Goal: Check status: Check status

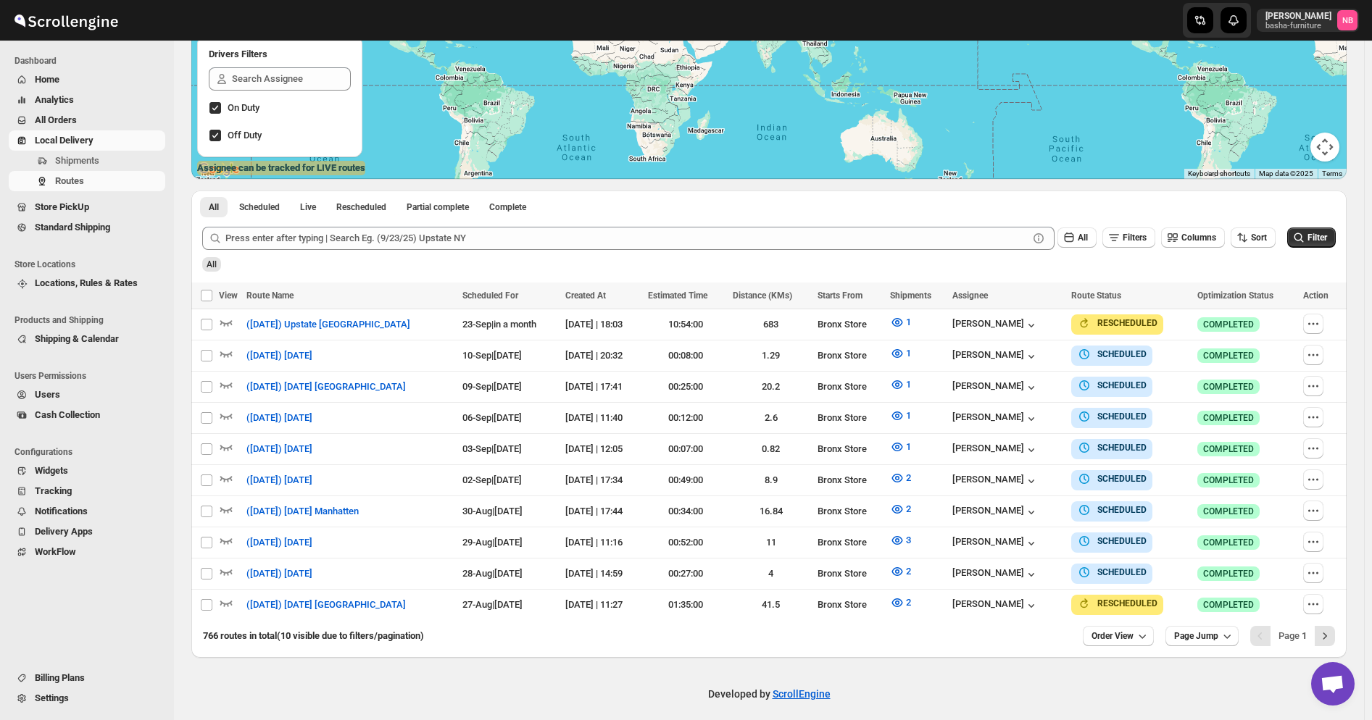
scroll to position [249, 0]
click at [1288, 227] on div "All Filters Columns Sort Filter" at bounding box center [763, 232] width 1145 height 35
click at [1303, 233] on icon "submit" at bounding box center [1298, 237] width 14 height 14
click at [891, 596] on icon "button" at bounding box center [897, 603] width 14 height 14
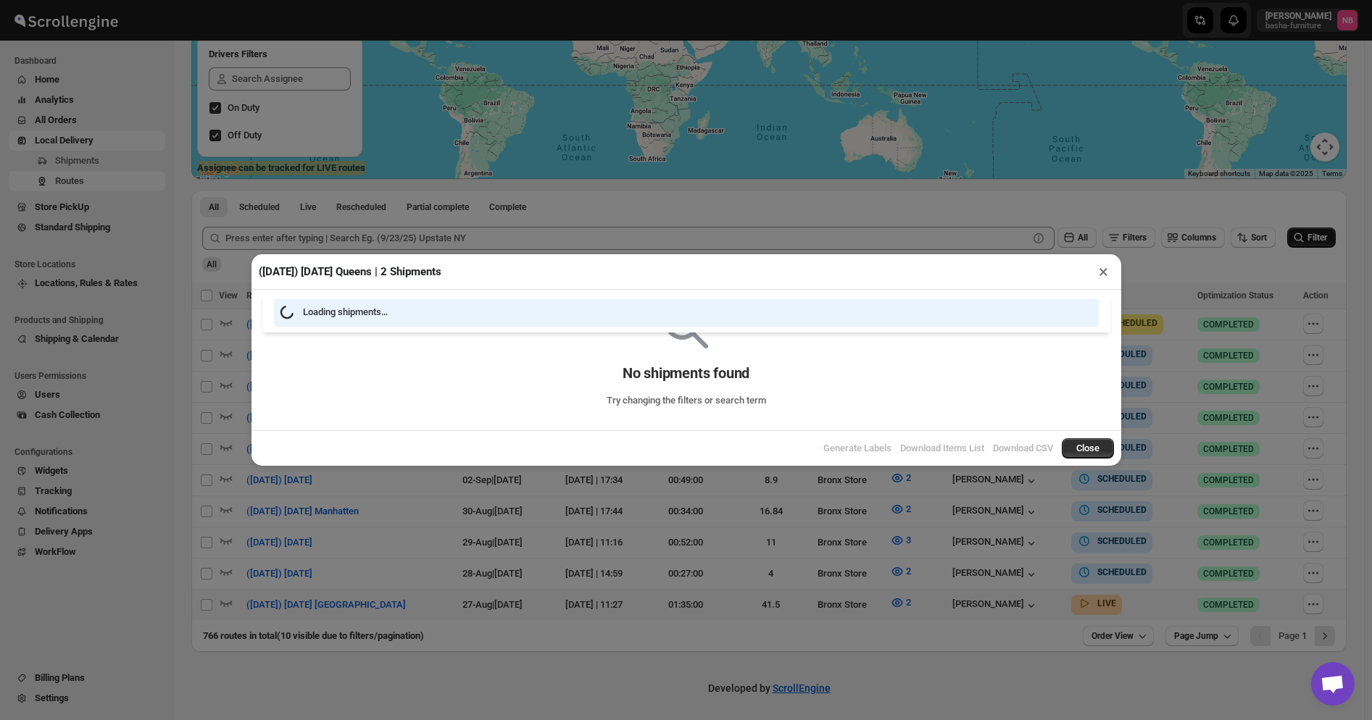
scroll to position [246, 0]
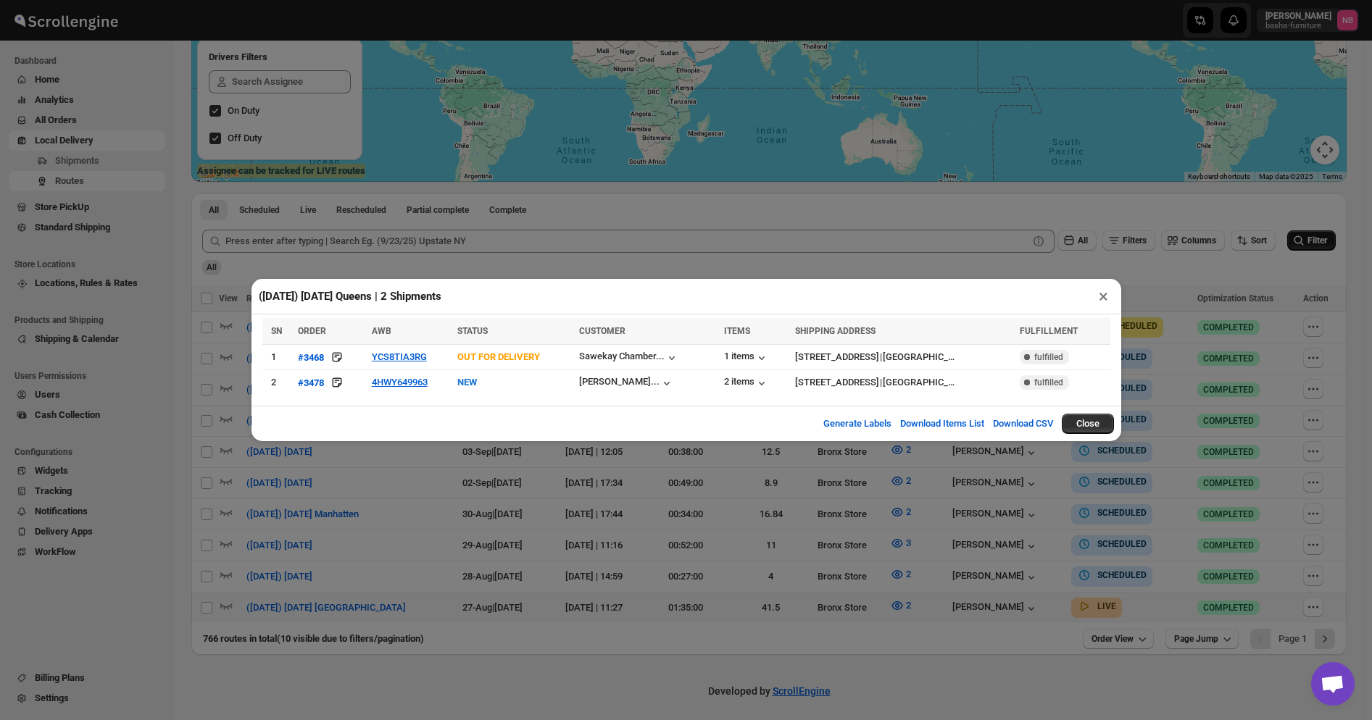
click at [706, 543] on div "([DATE]) [DATE] Queens | 2 Shipments × SN ORDER AWB STATUS CUSTOMER ITEMS SHIPP…" at bounding box center [686, 360] width 1372 height 720
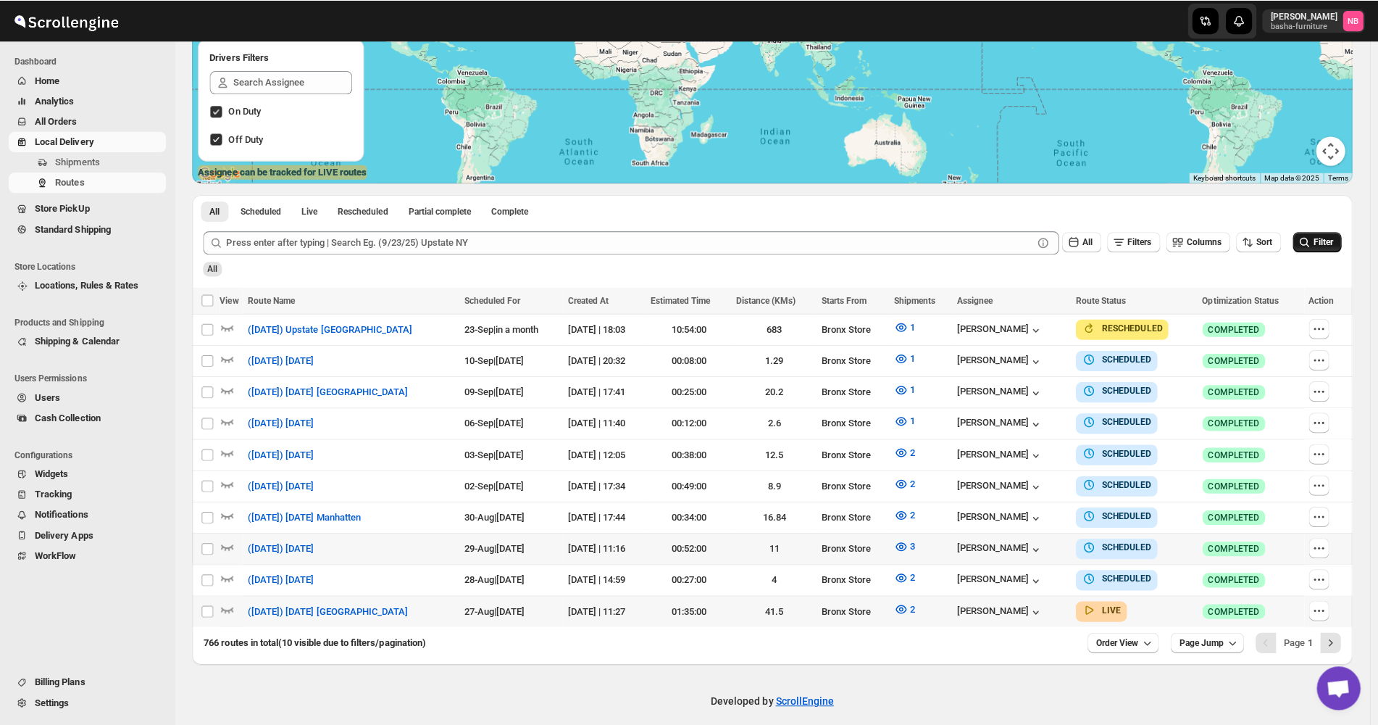
scroll to position [249, 0]
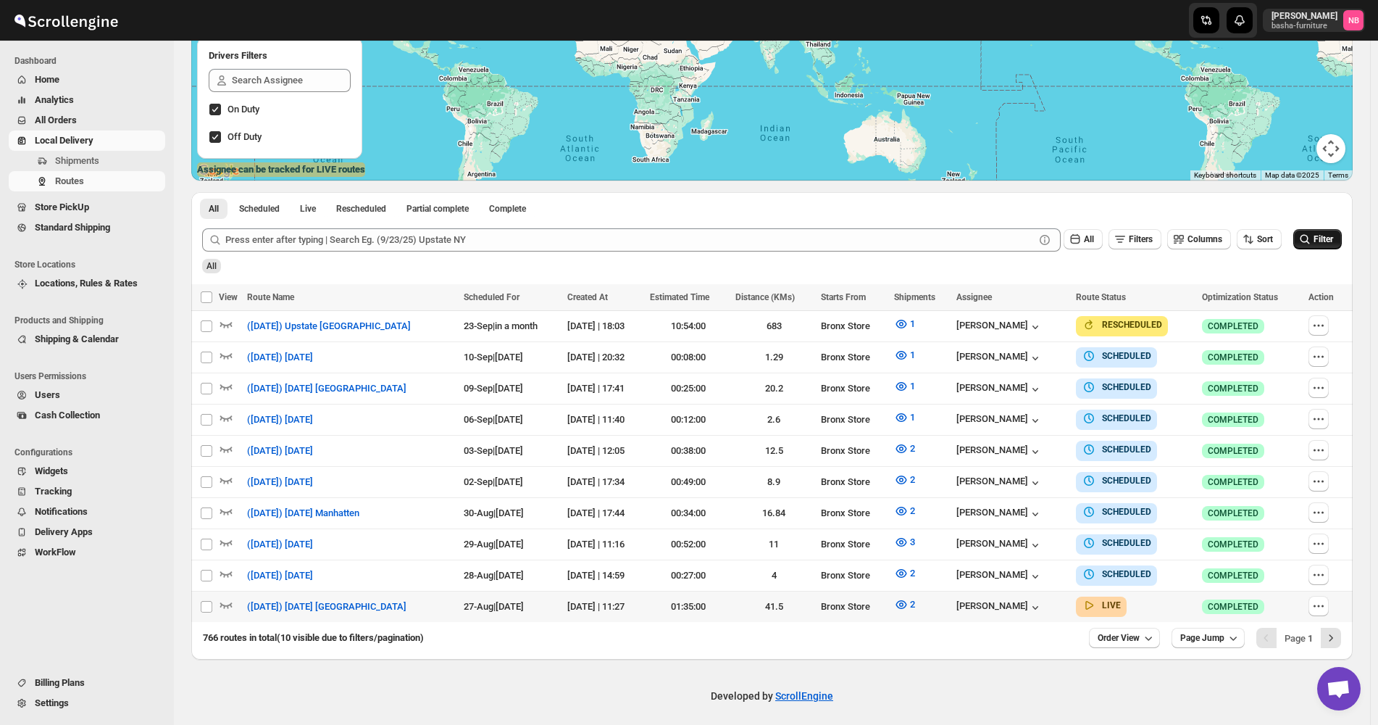
click at [1325, 238] on span "Filter" at bounding box center [1324, 239] width 20 height 10
click at [919, 599] on button "2" at bounding box center [904, 604] width 38 height 23
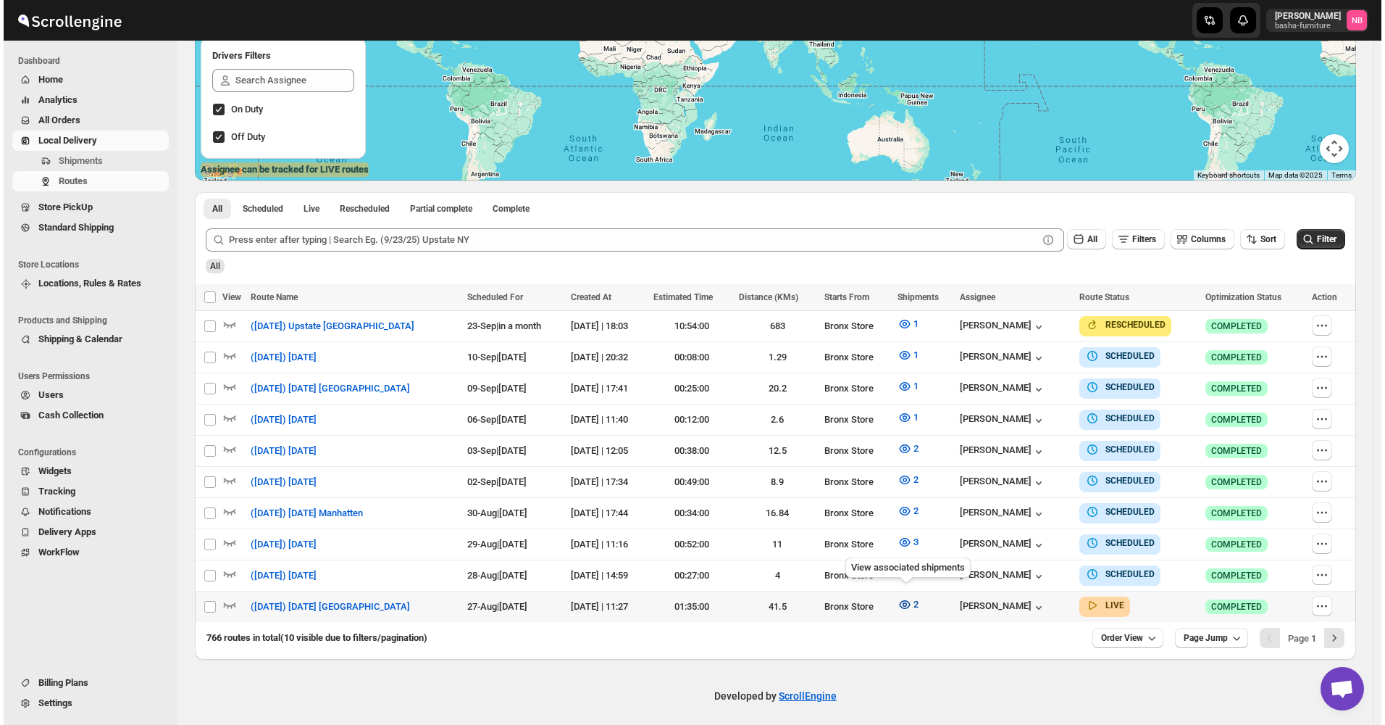
scroll to position [243, 0]
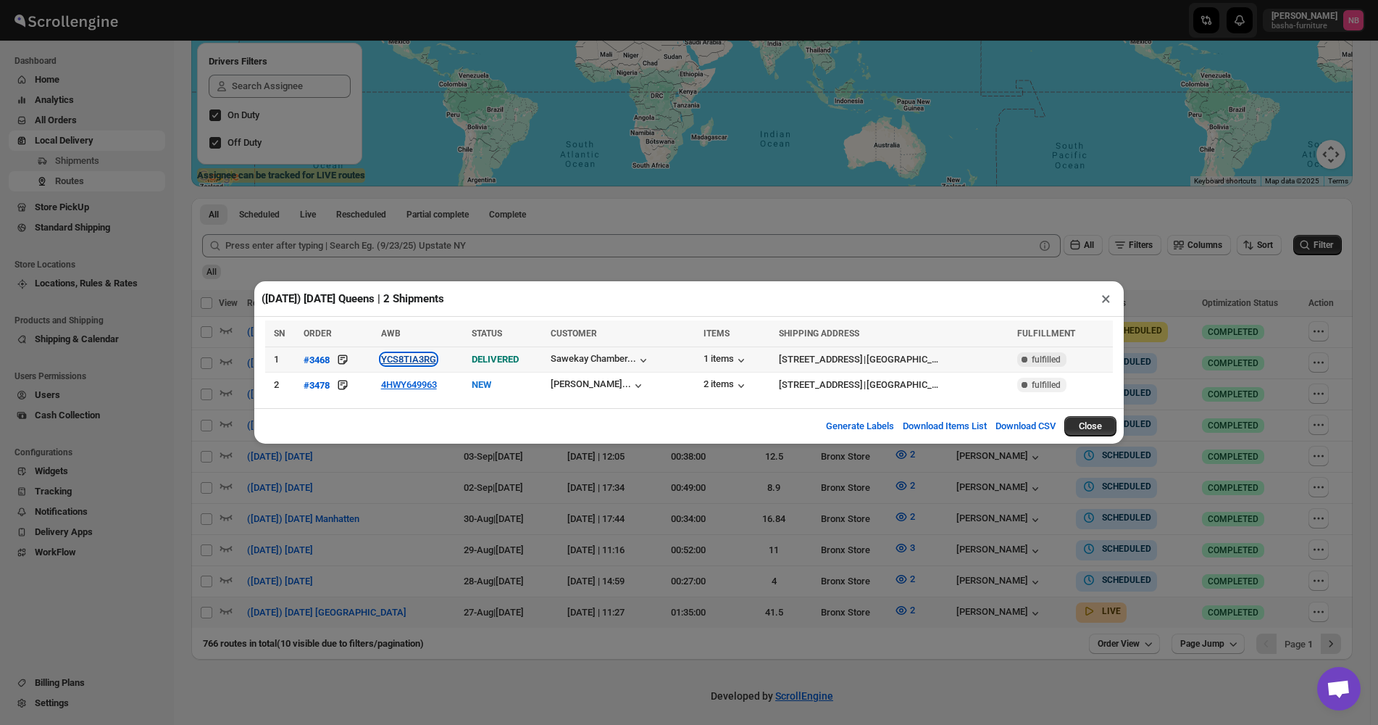
click at [415, 363] on button "YCS8TIA3RG" at bounding box center [408, 359] width 55 height 11
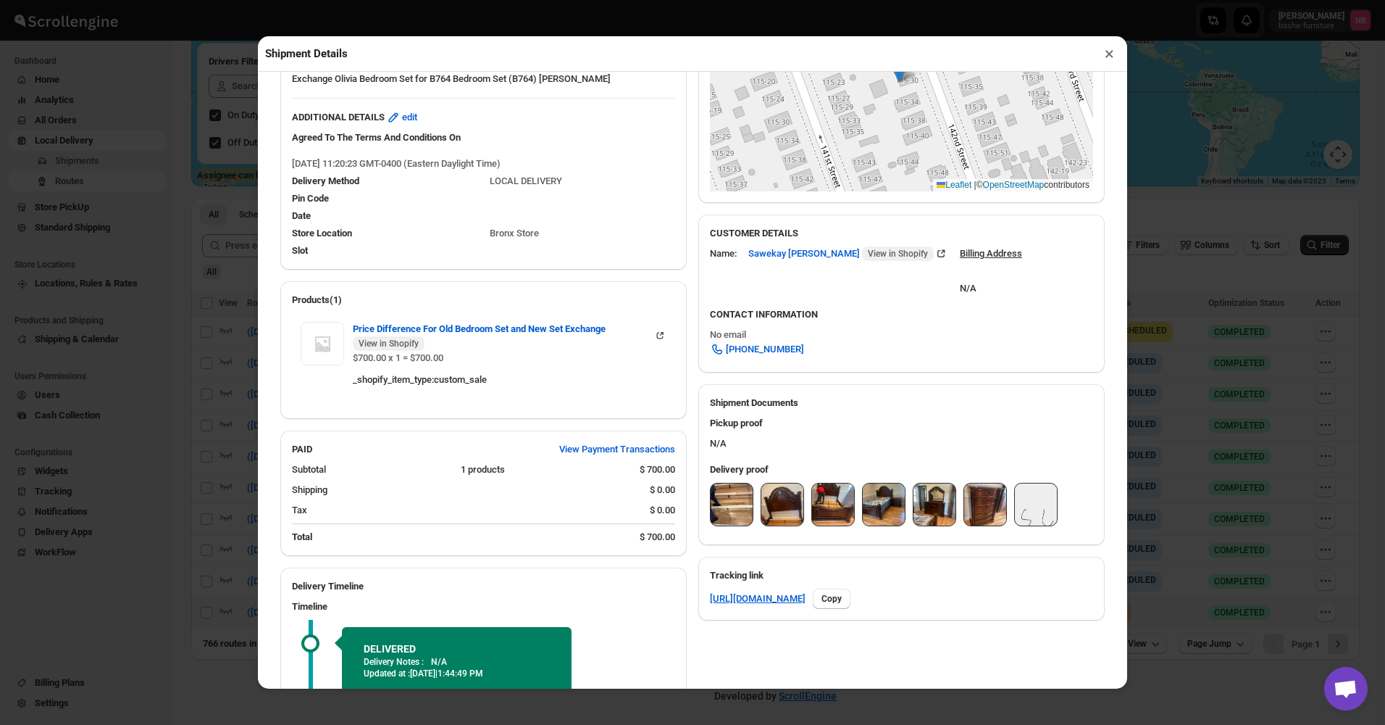
scroll to position [391, 0]
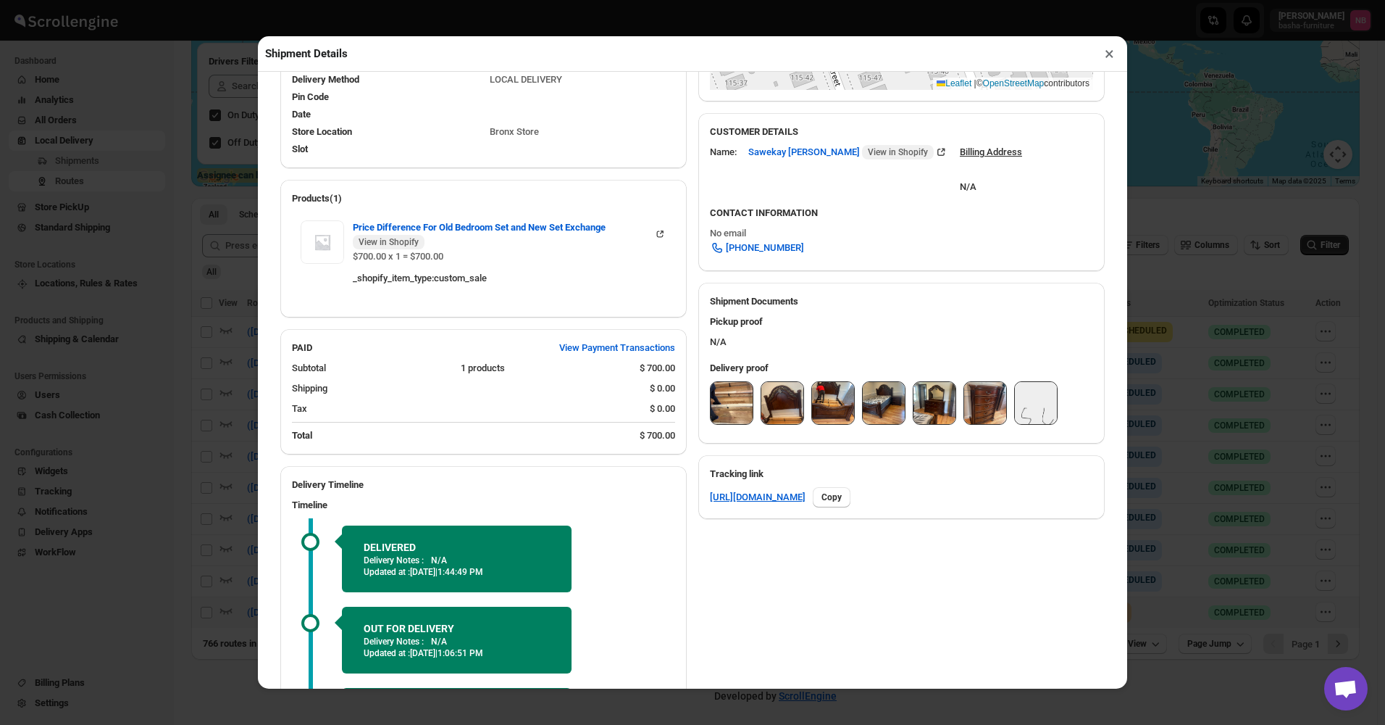
click at [974, 412] on img at bounding box center [985, 403] width 42 height 42
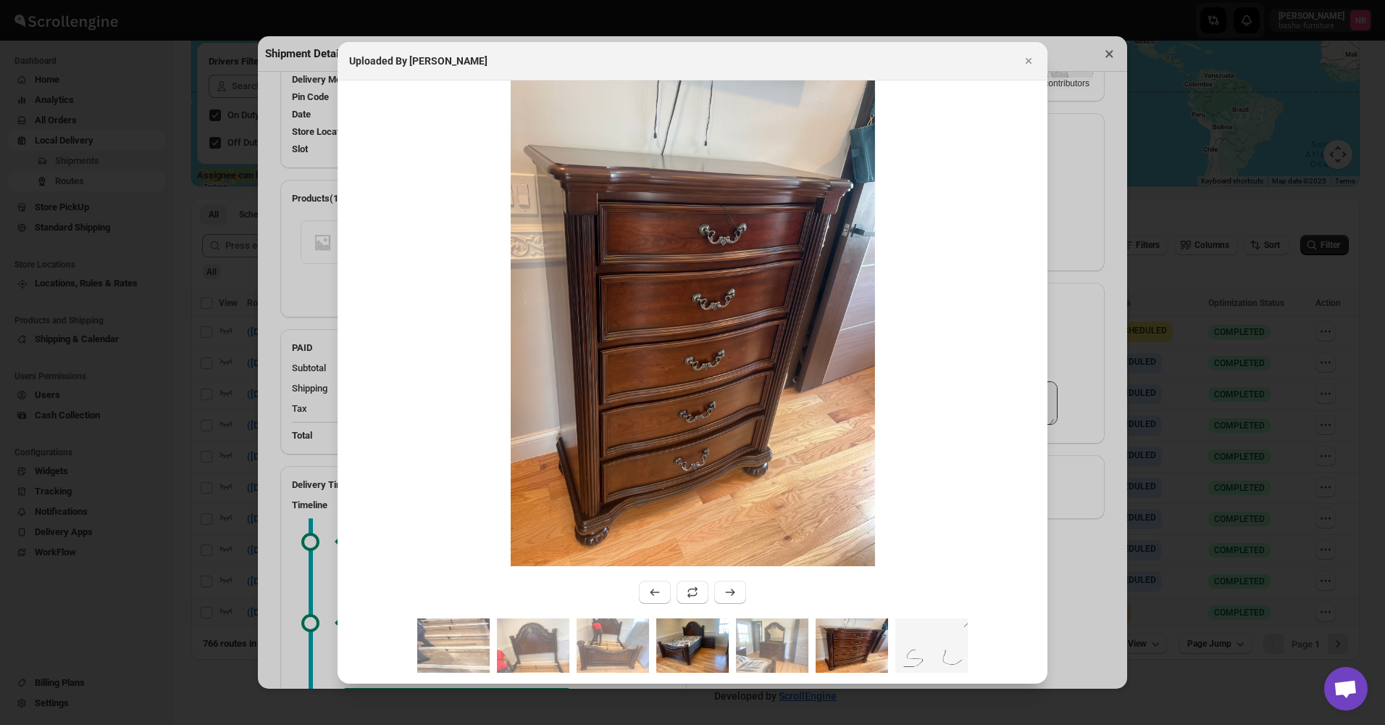
click at [716, 645] on img ":r31j:" at bounding box center [692, 645] width 72 height 54
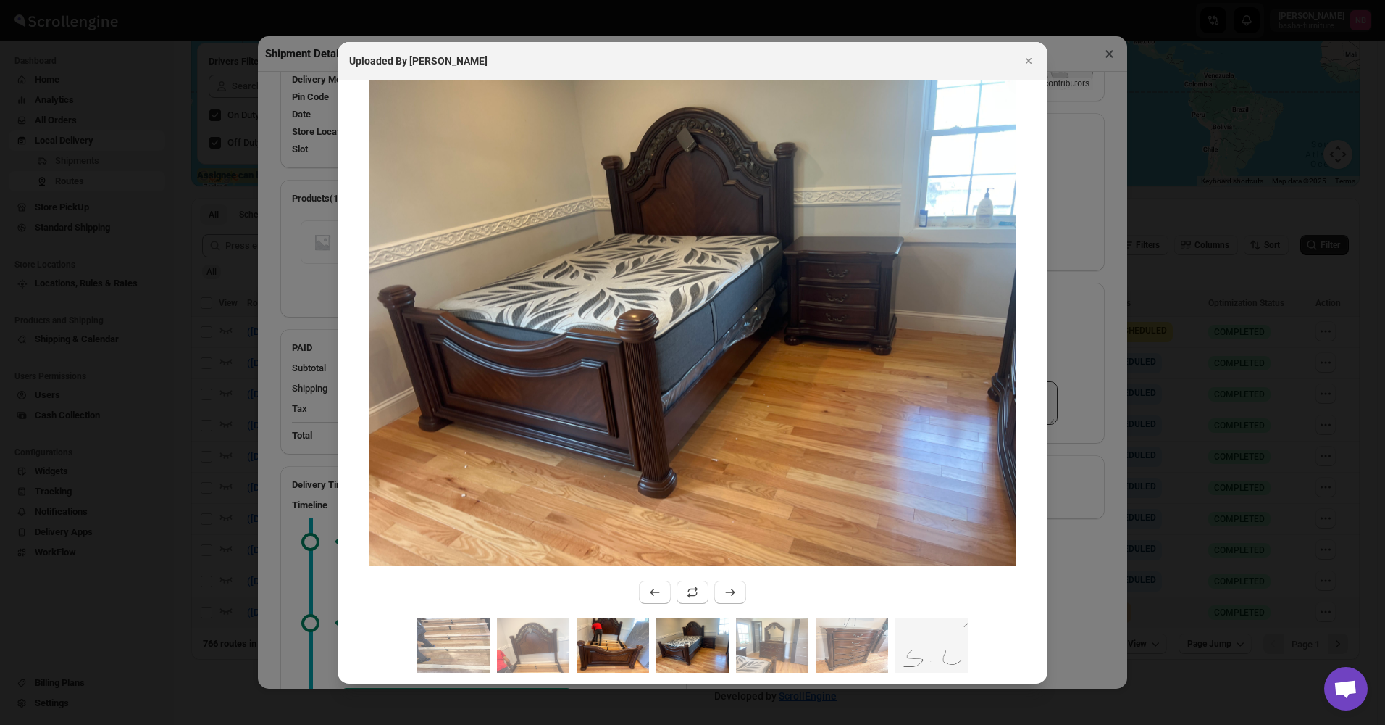
click at [597, 630] on img ":r31j:" at bounding box center [613, 645] width 72 height 54
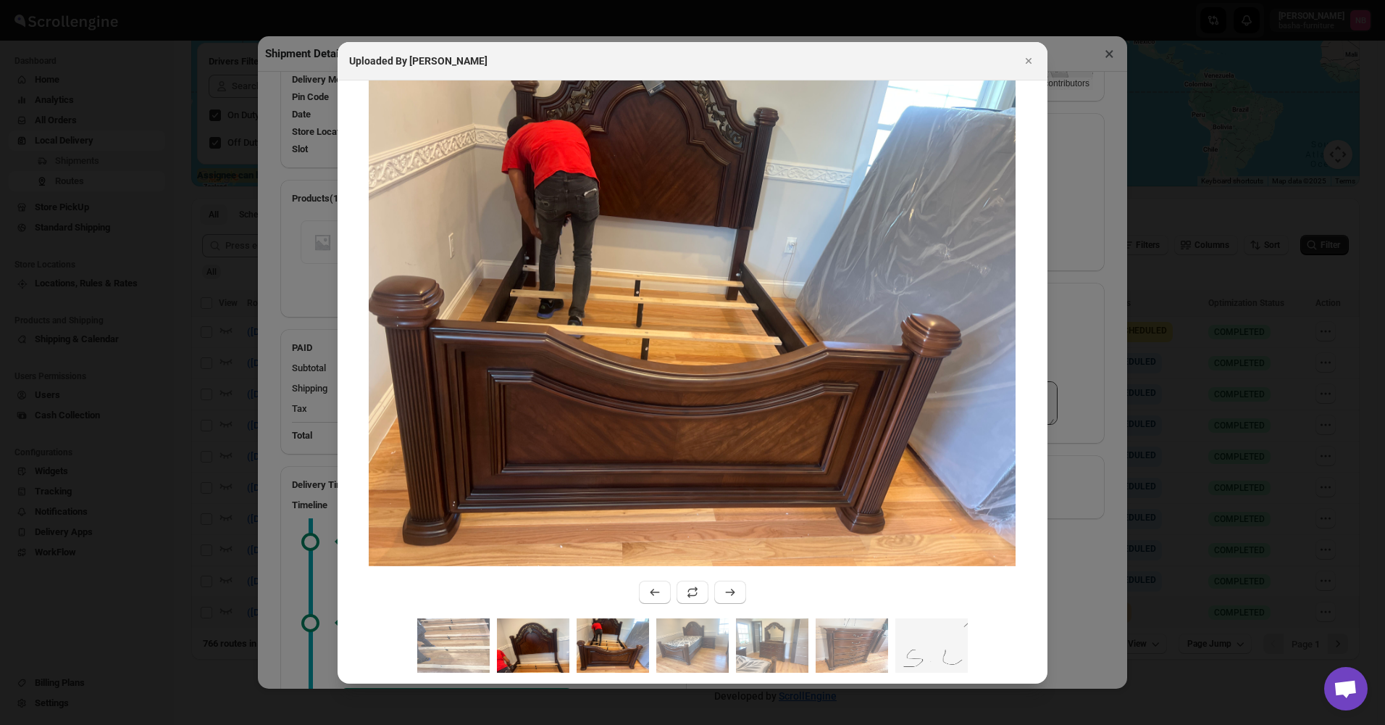
click at [552, 643] on img ":r31j:" at bounding box center [533, 645] width 72 height 54
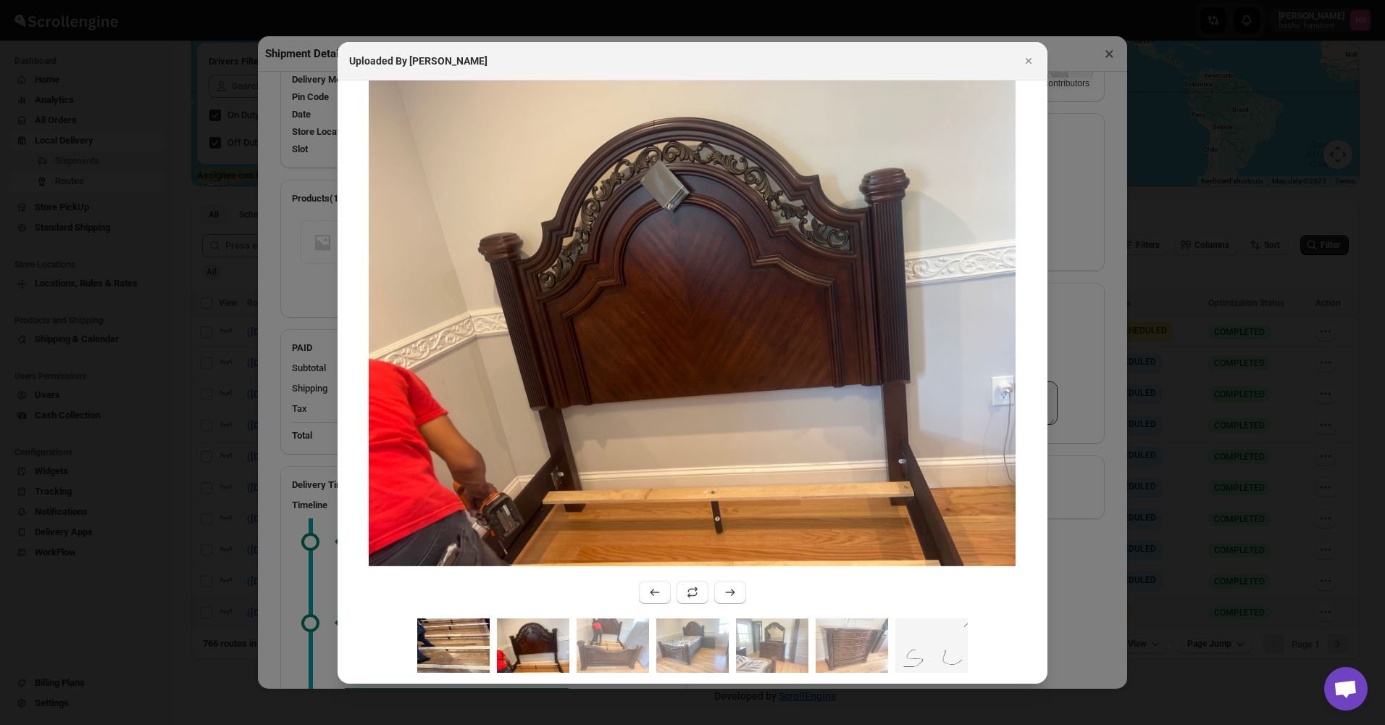
click at [446, 636] on img ":r31j:" at bounding box center [453, 645] width 72 height 54
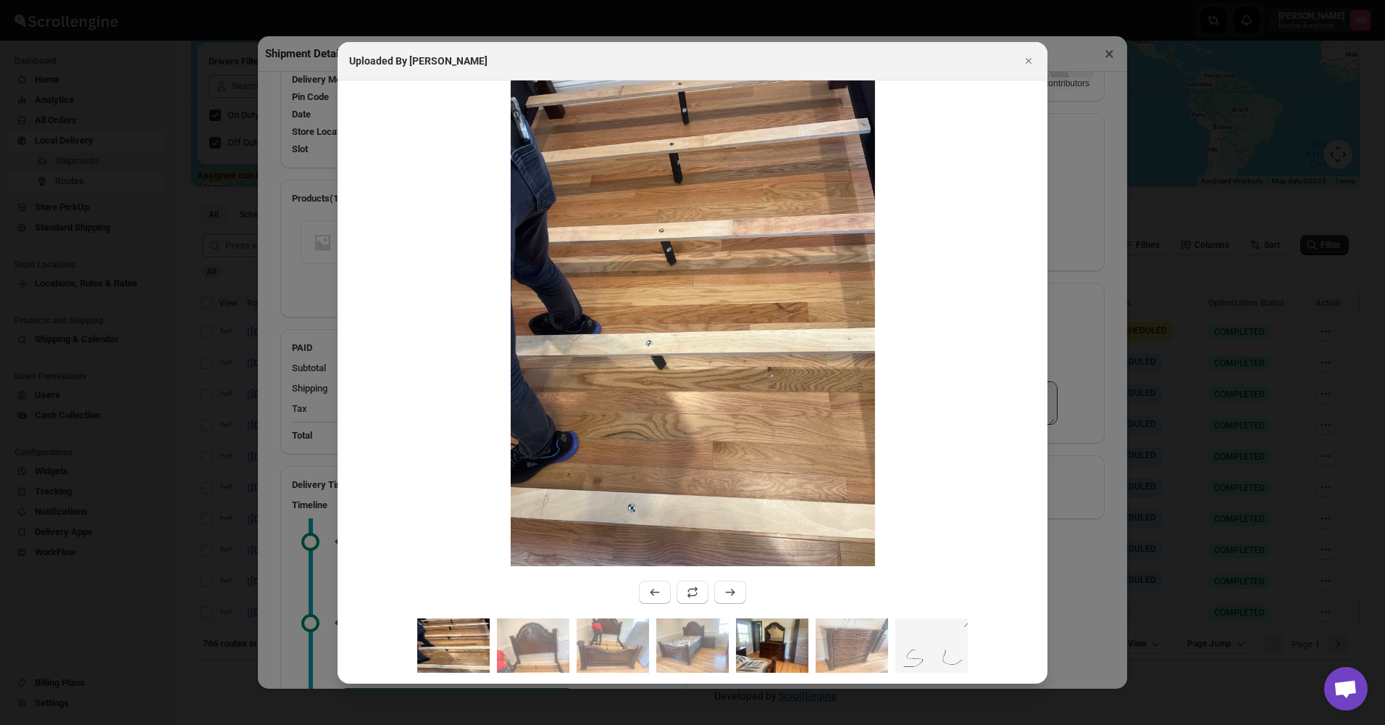
click at [758, 654] on img ":r31j:" at bounding box center [772, 645] width 72 height 54
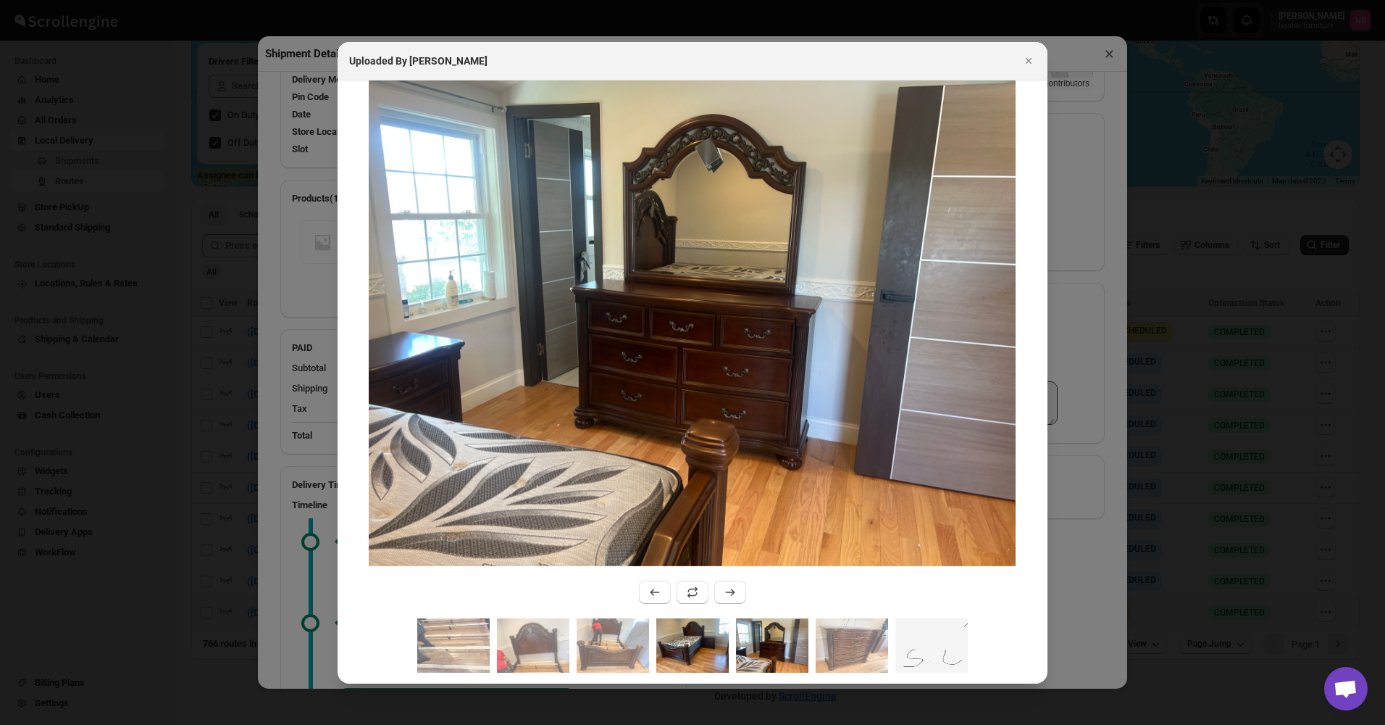
click at [707, 649] on img ":r31j:" at bounding box center [692, 645] width 72 height 54
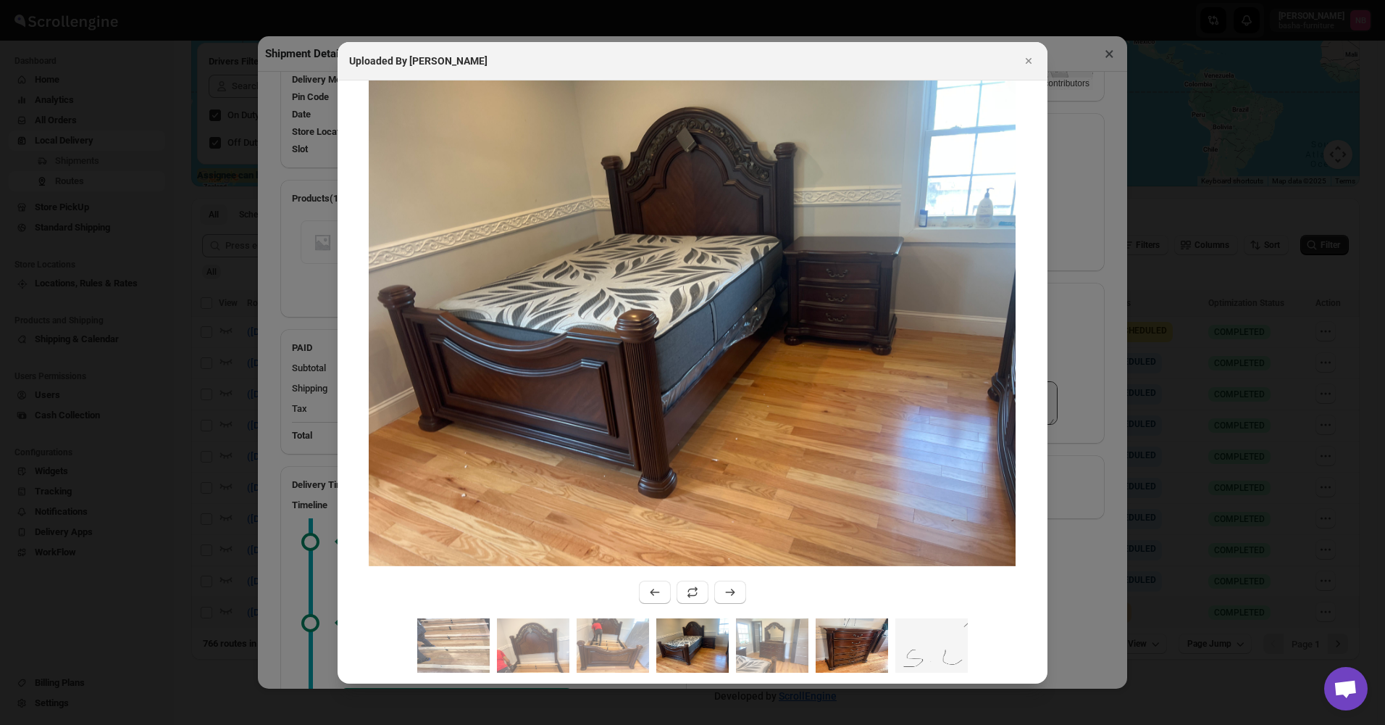
click at [844, 646] on img ":r31j:" at bounding box center [852, 645] width 72 height 54
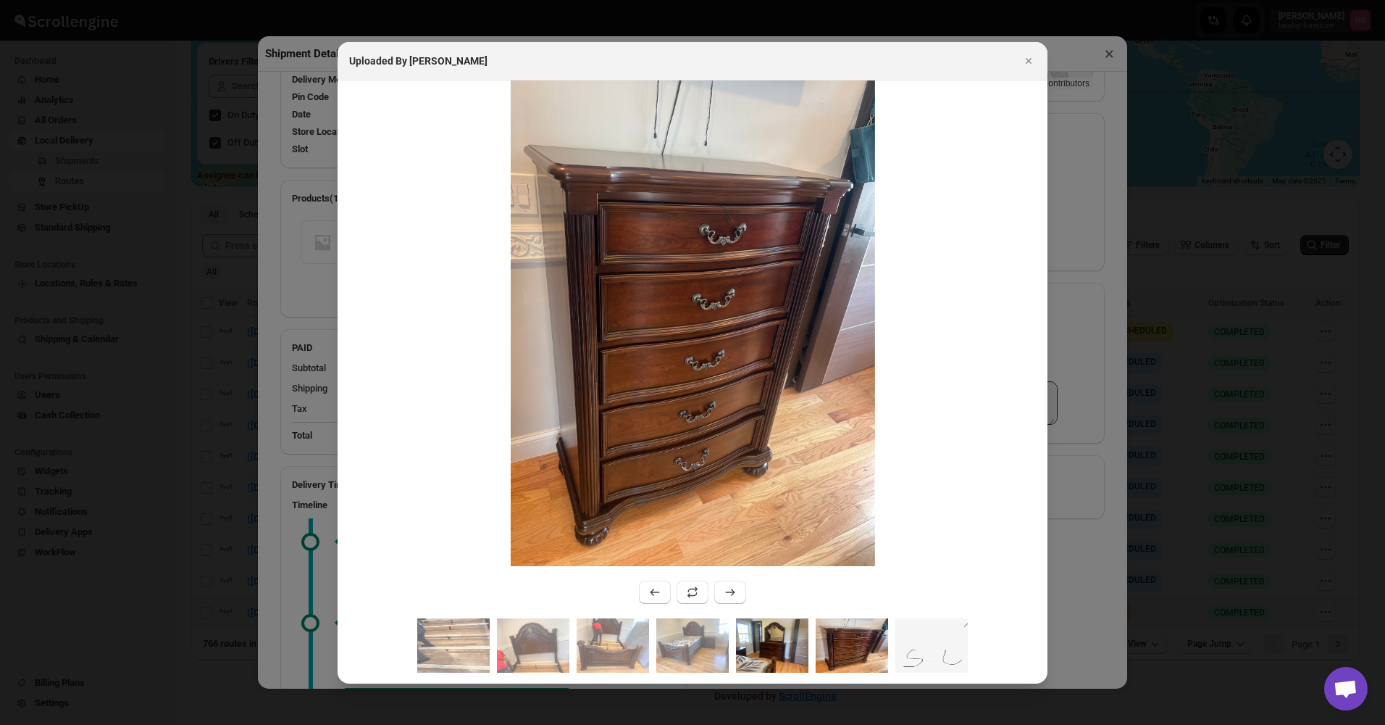
click at [770, 651] on img ":r31j:" at bounding box center [772, 645] width 72 height 54
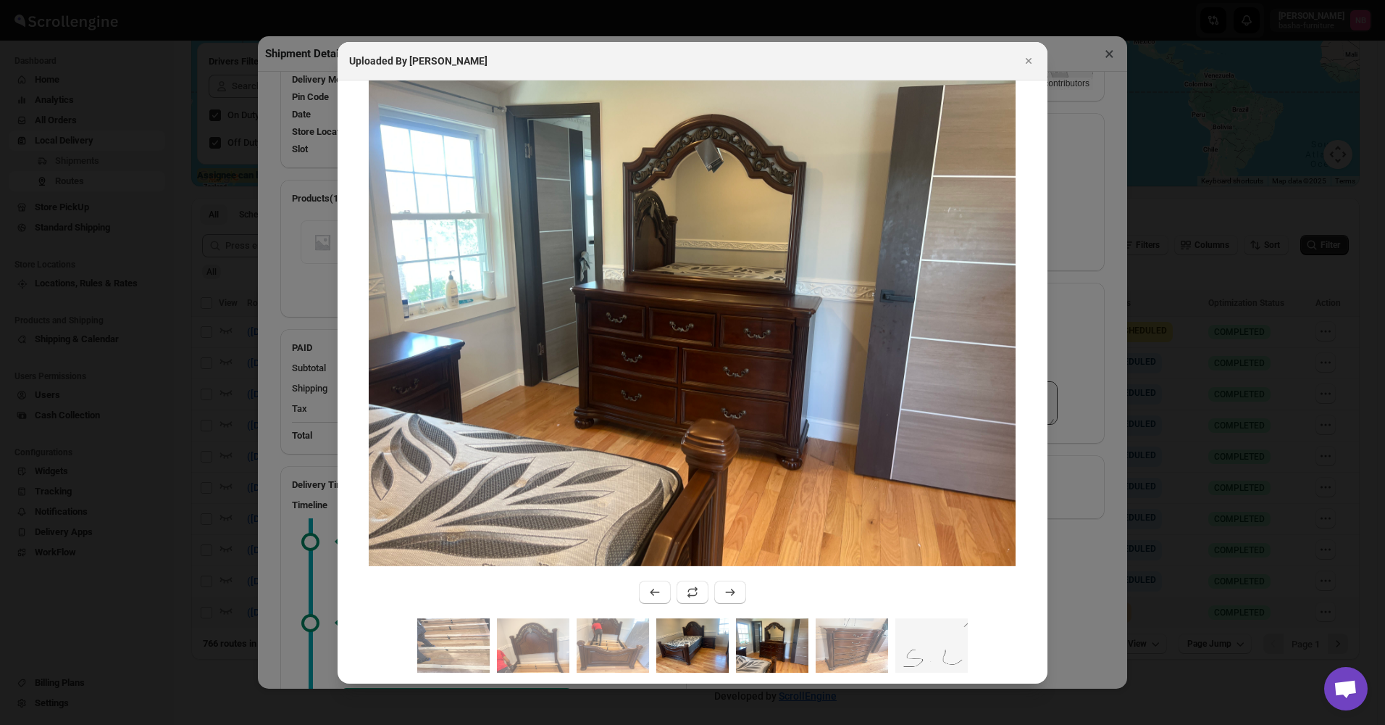
click at [722, 647] on img ":r31j:" at bounding box center [692, 645] width 72 height 54
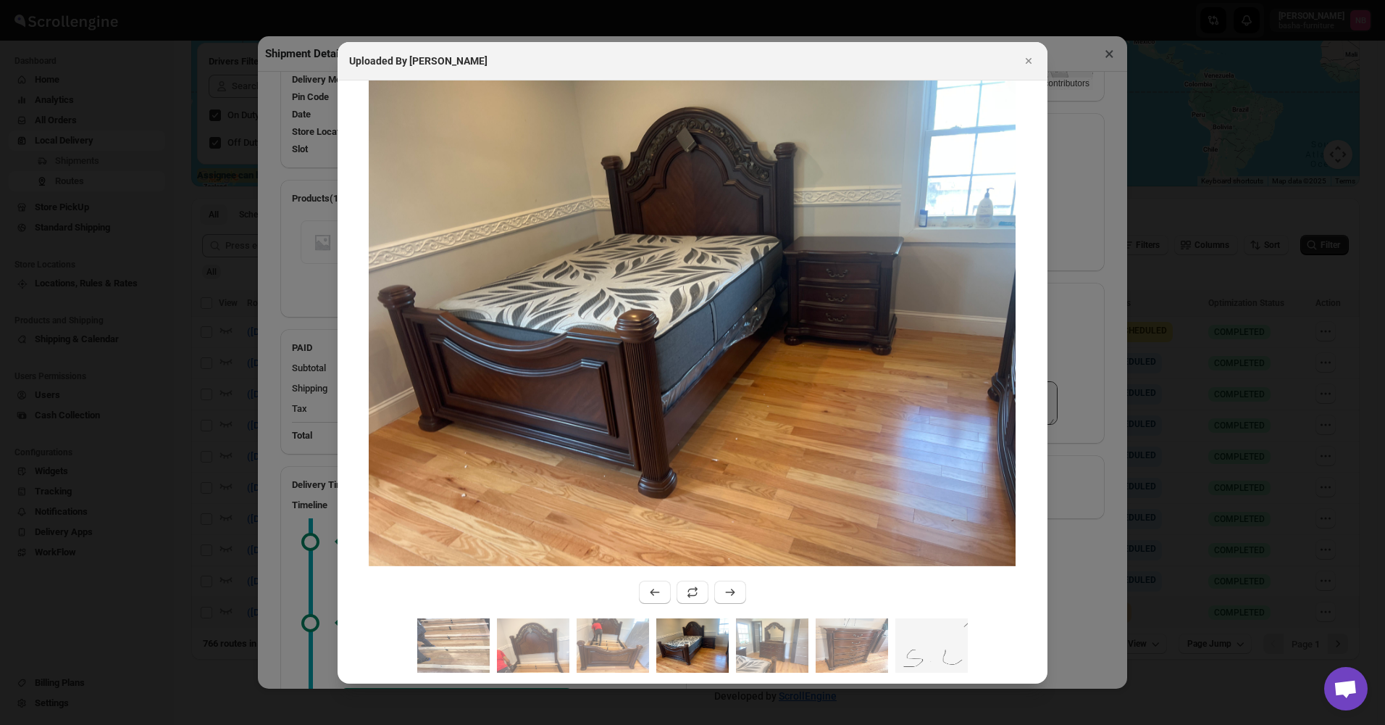
click at [652, 643] on div ":r31j:" at bounding box center [693, 650] width 710 height 65
click at [614, 654] on img ":r31j:" at bounding box center [613, 645] width 72 height 54
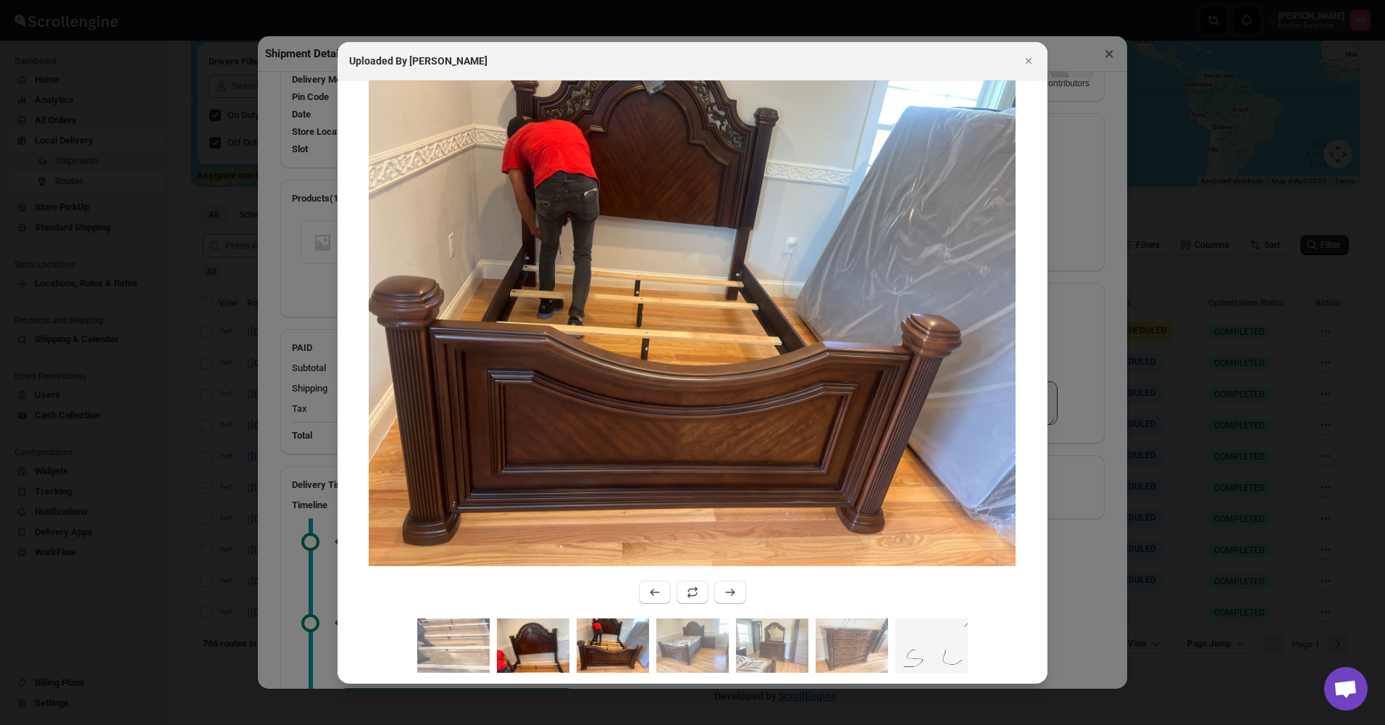
click at [534, 646] on img ":r31j:" at bounding box center [533, 645] width 72 height 54
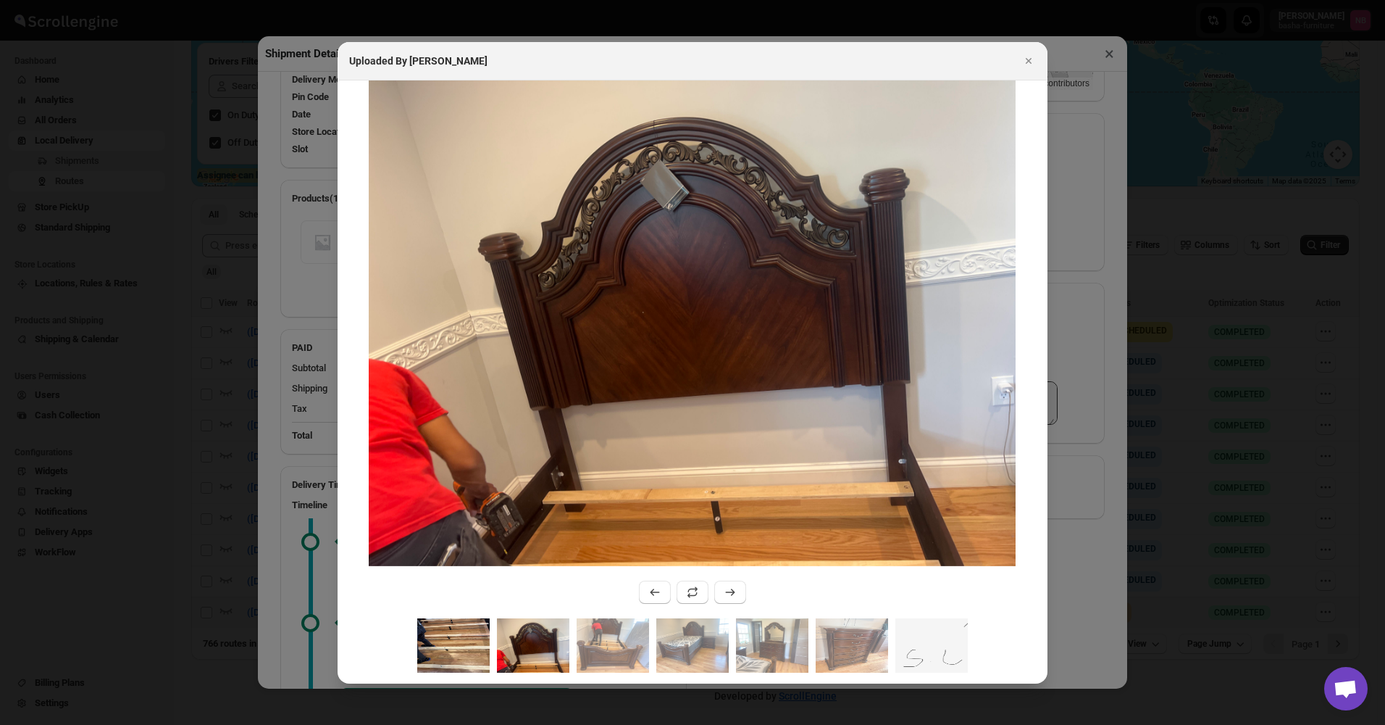
click at [465, 656] on img ":r31j:" at bounding box center [453, 645] width 72 height 54
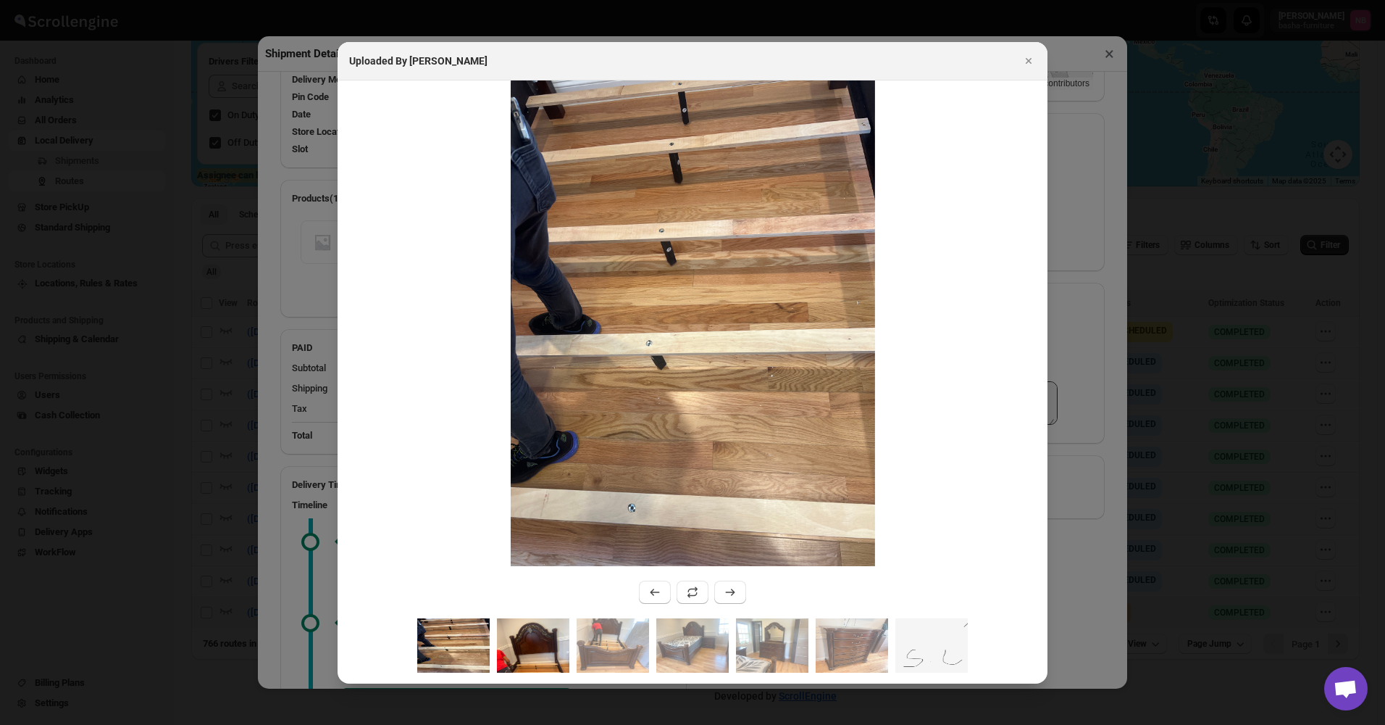
click at [540, 653] on img ":r31j:" at bounding box center [533, 645] width 72 height 54
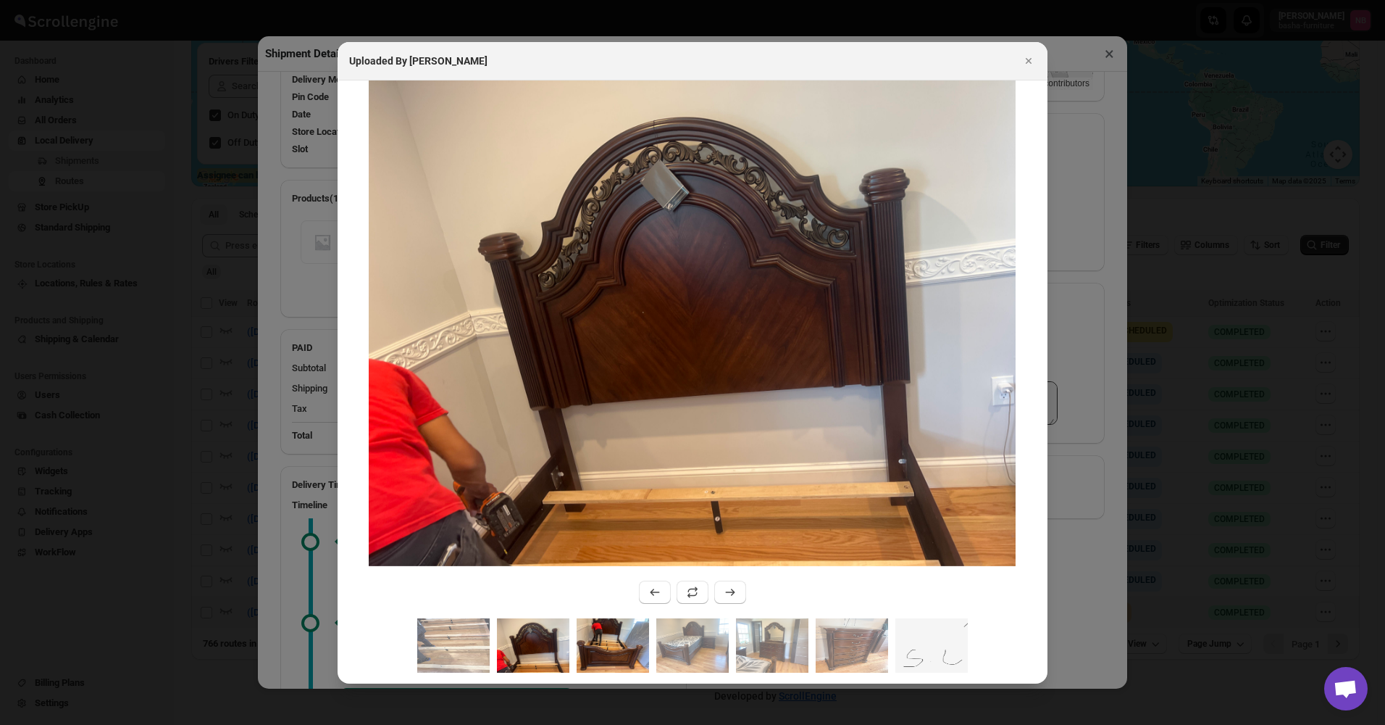
click at [591, 649] on img ":r31j:" at bounding box center [613, 645] width 72 height 54
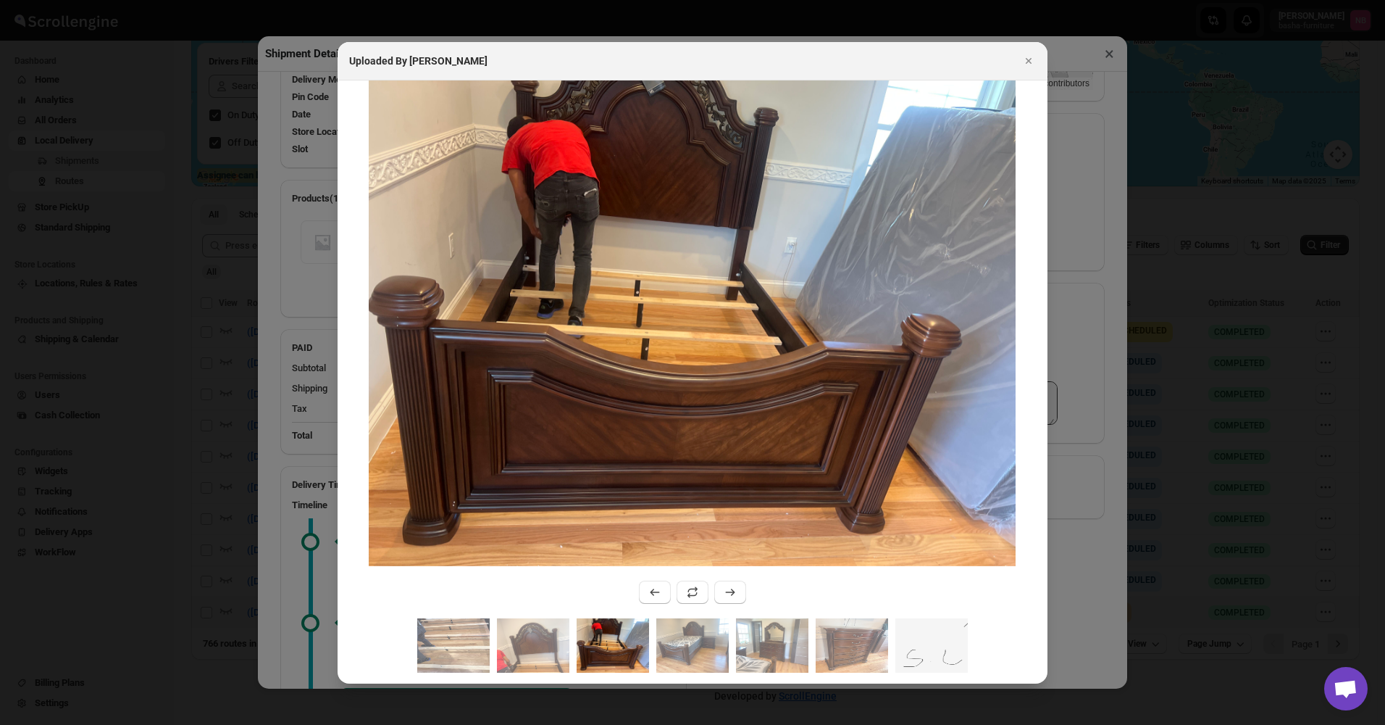
click at [654, 647] on div ":r31j:" at bounding box center [693, 650] width 710 height 65
click at [714, 643] on img ":r31j:" at bounding box center [692, 645] width 72 height 54
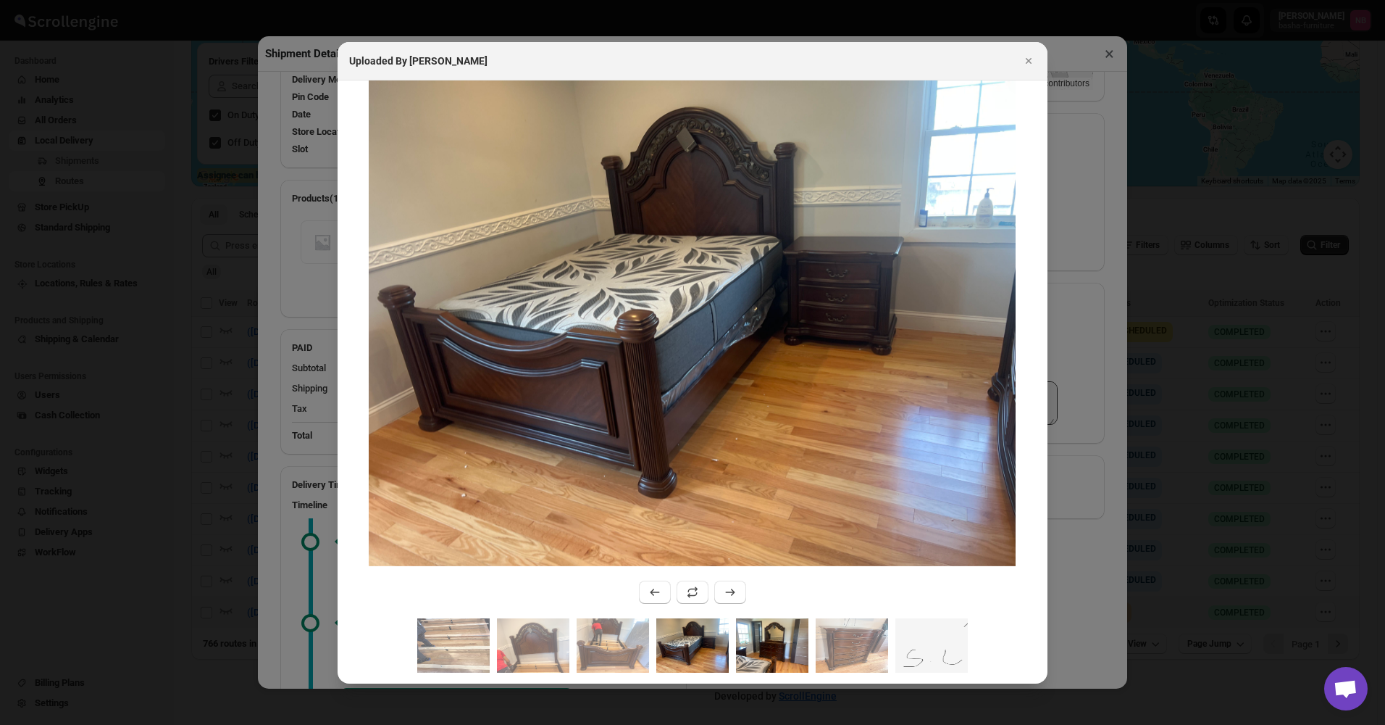
click at [774, 638] on img ":r31j:" at bounding box center [772, 645] width 72 height 54
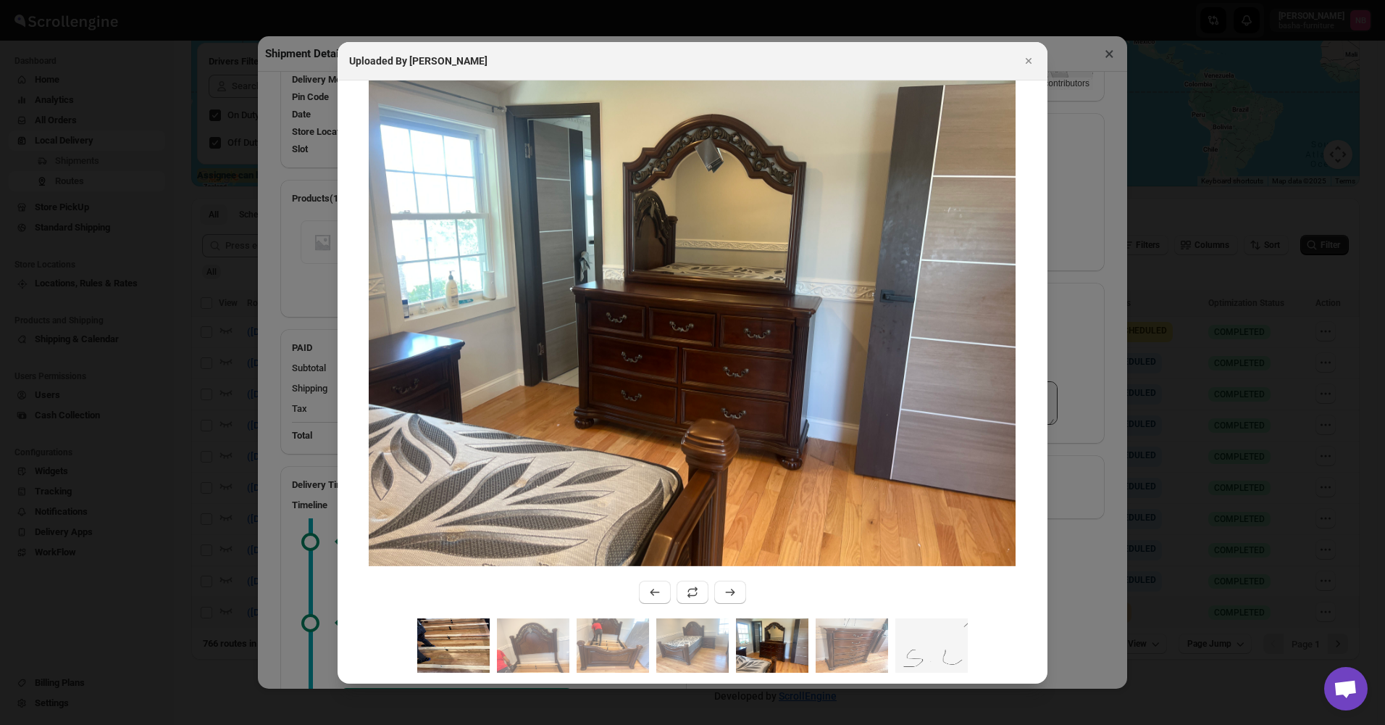
click at [480, 669] on img ":r31j:" at bounding box center [453, 645] width 72 height 54
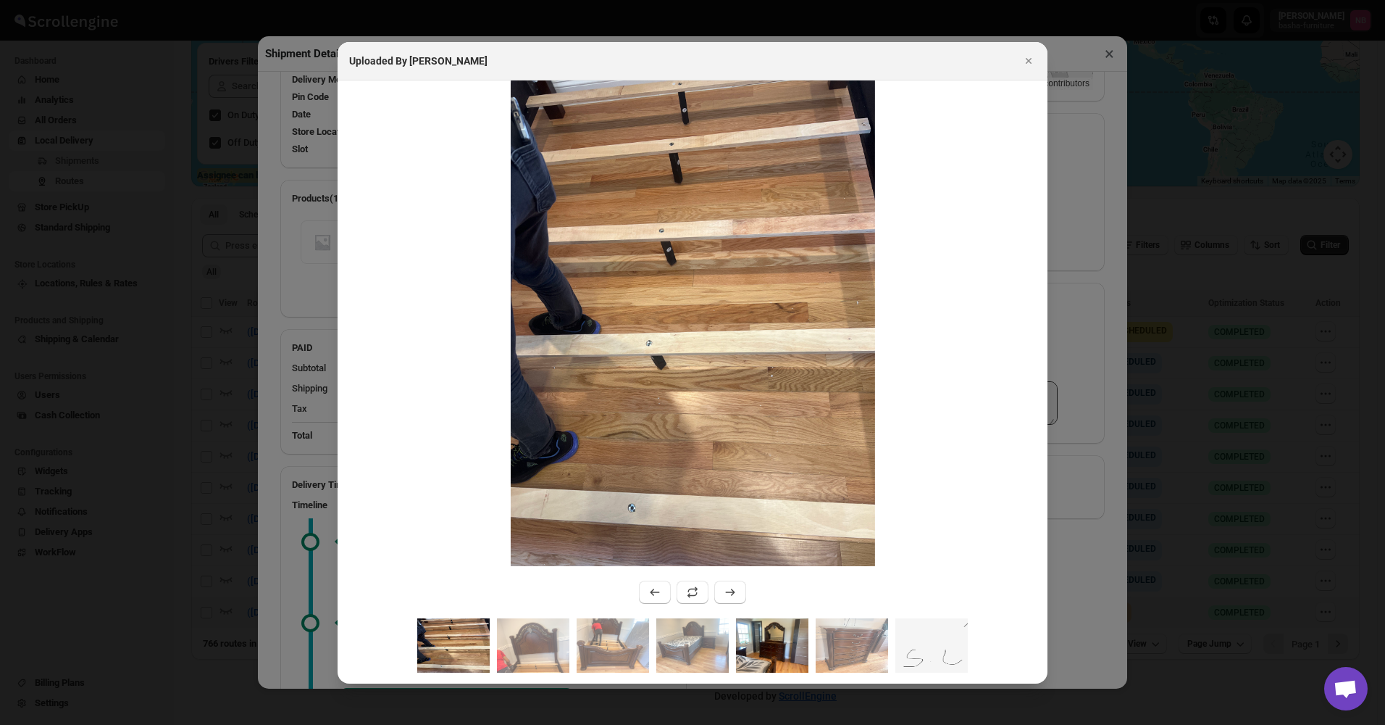
click at [772, 640] on img ":r31j:" at bounding box center [772, 645] width 72 height 54
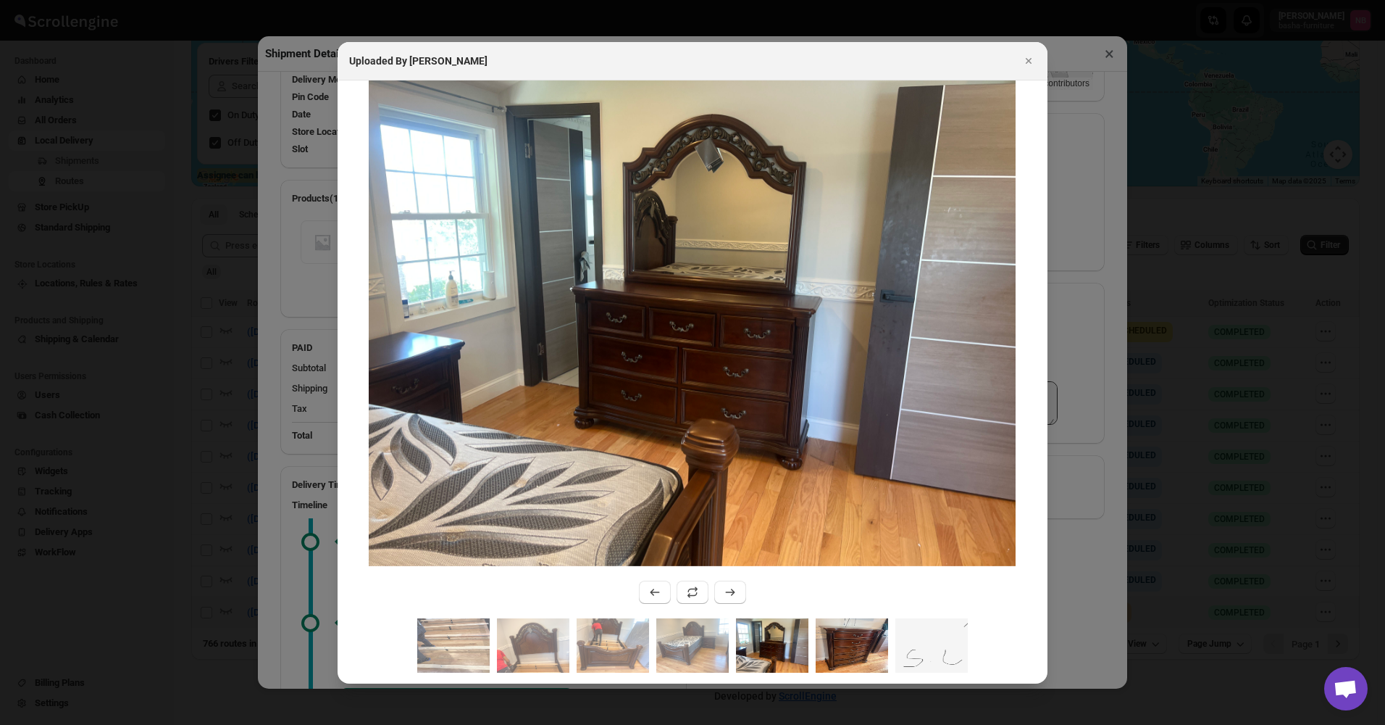
click at [822, 644] on img ":r31j:" at bounding box center [852, 645] width 72 height 54
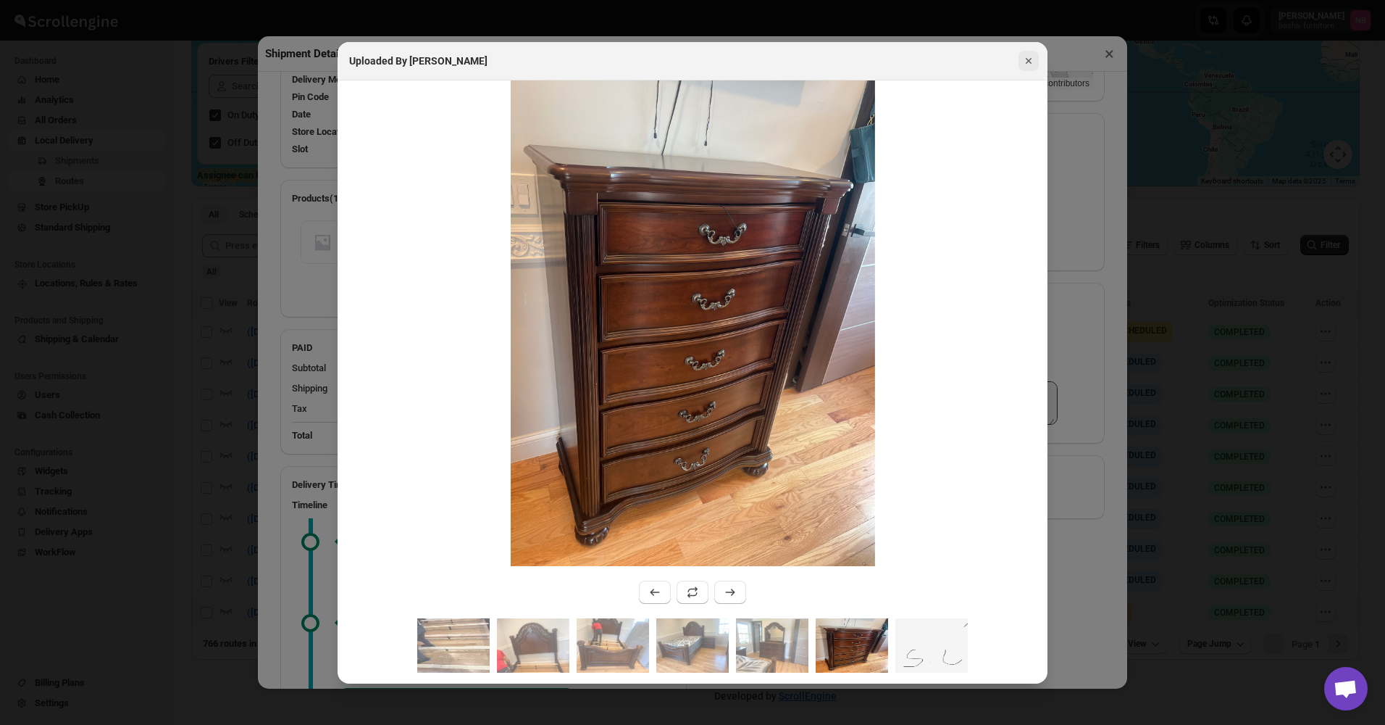
click at [1027, 65] on icon "Close" at bounding box center [1029, 61] width 14 height 14
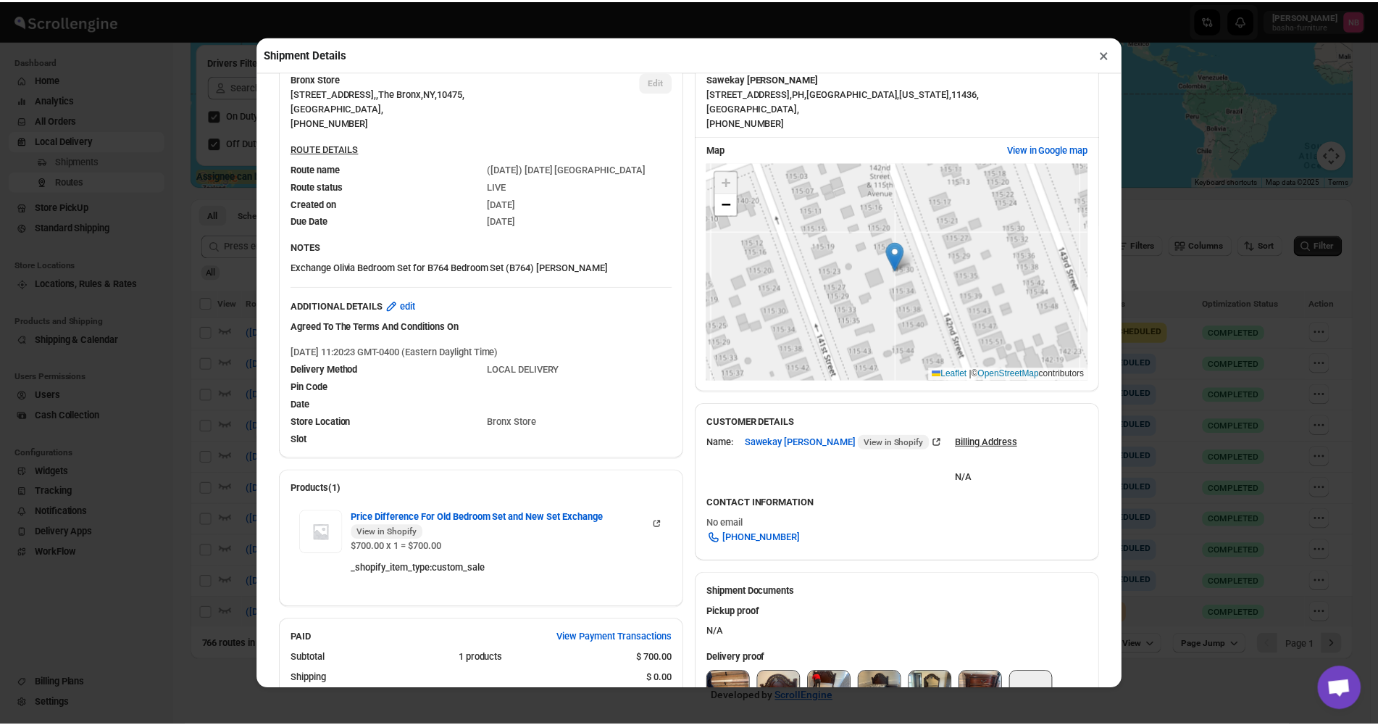
scroll to position [0, 0]
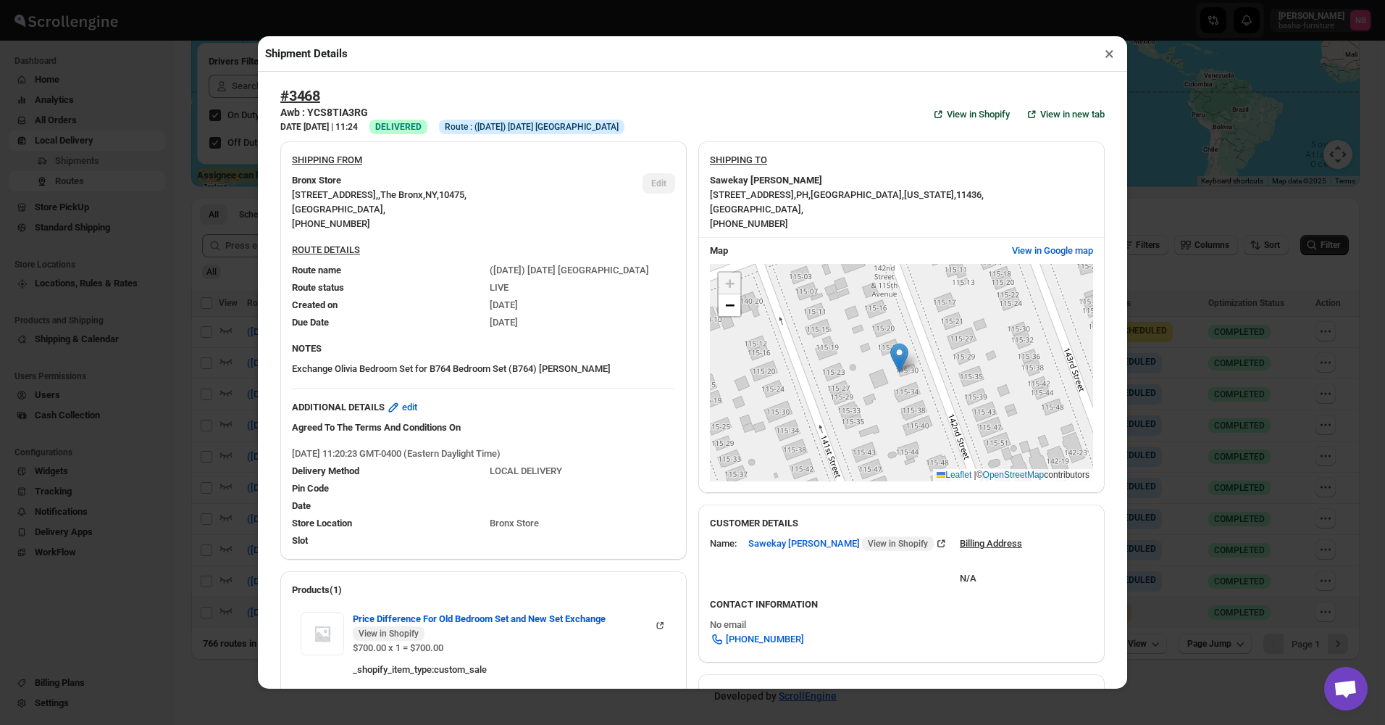
click at [1111, 55] on button "×" at bounding box center [1109, 53] width 21 height 20
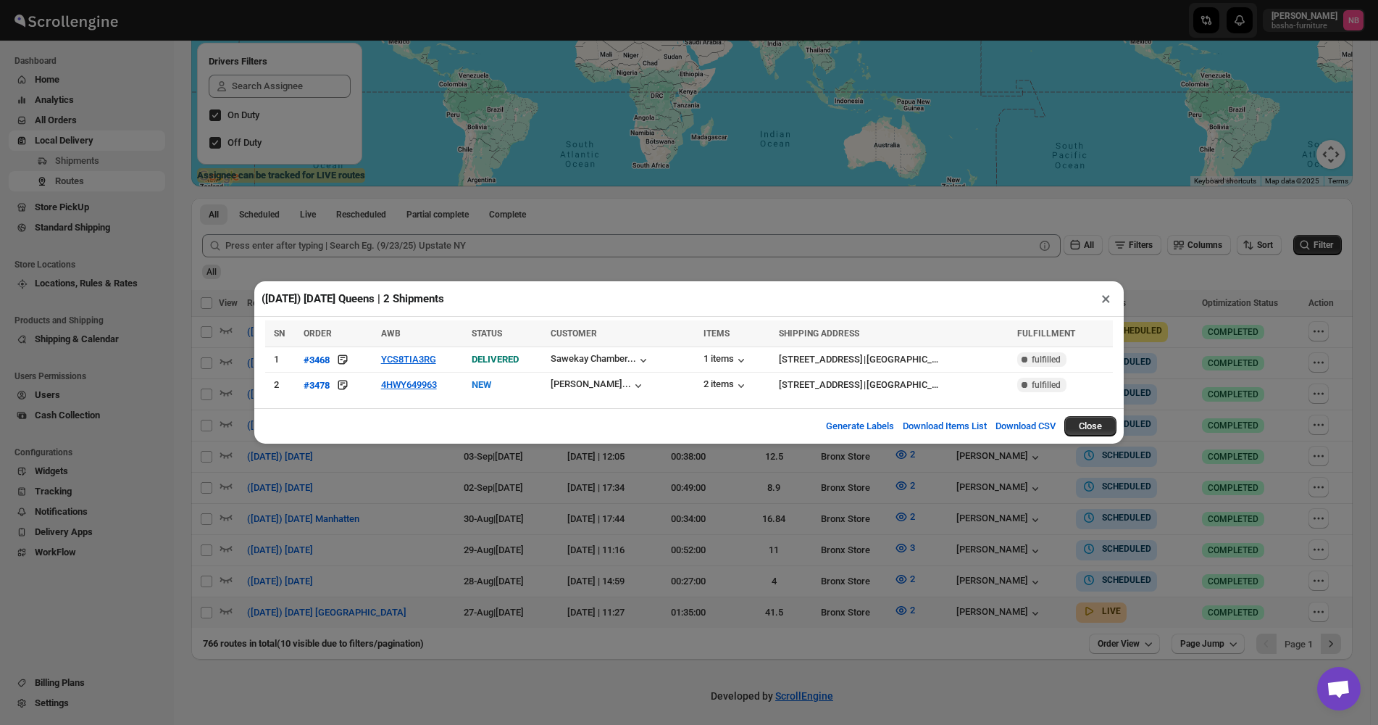
click at [977, 637] on div "([DATE]) [DATE] Queens | 2 Shipments × SN ORDER AWB STATUS CUSTOMER ITEMS SHIPP…" at bounding box center [689, 362] width 1378 height 725
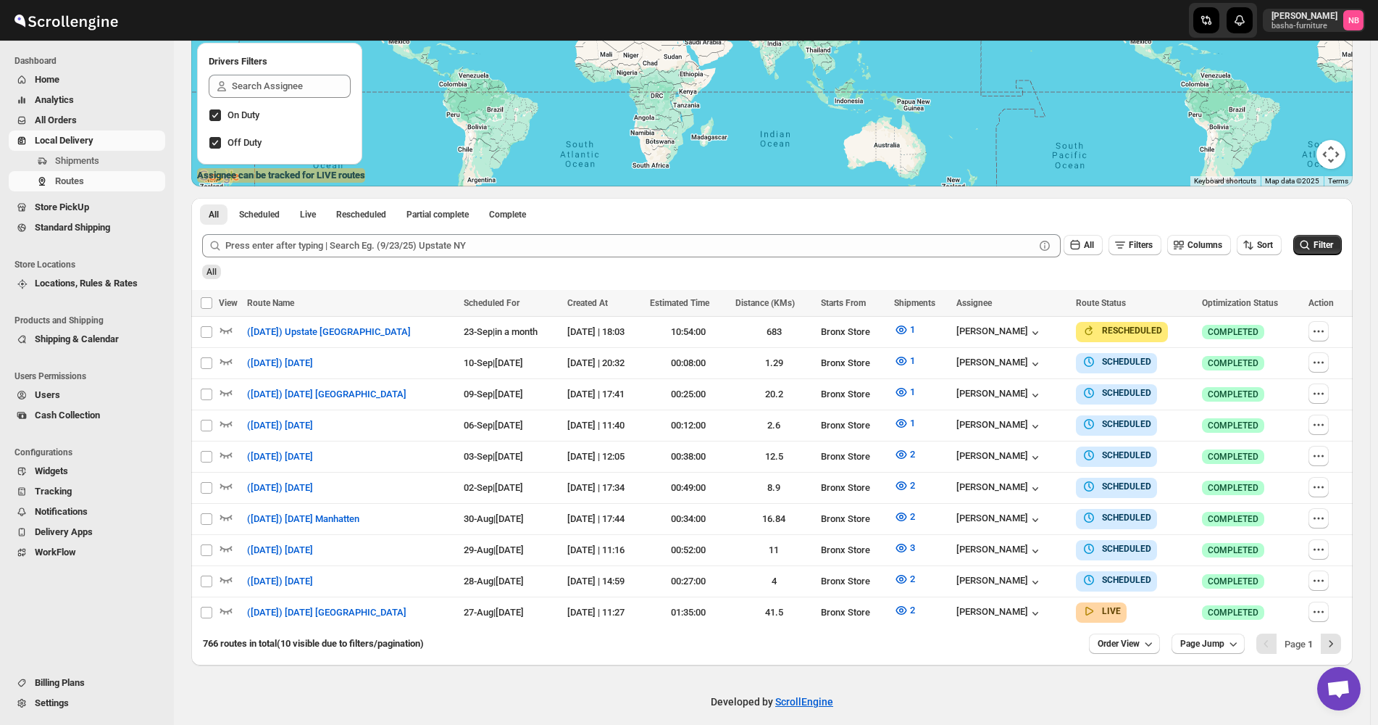
click at [959, 665] on div "Developed by ScrollEngine" at bounding box center [772, 701] width 1196 height 72
click at [898, 572] on icon "button" at bounding box center [901, 579] width 14 height 14
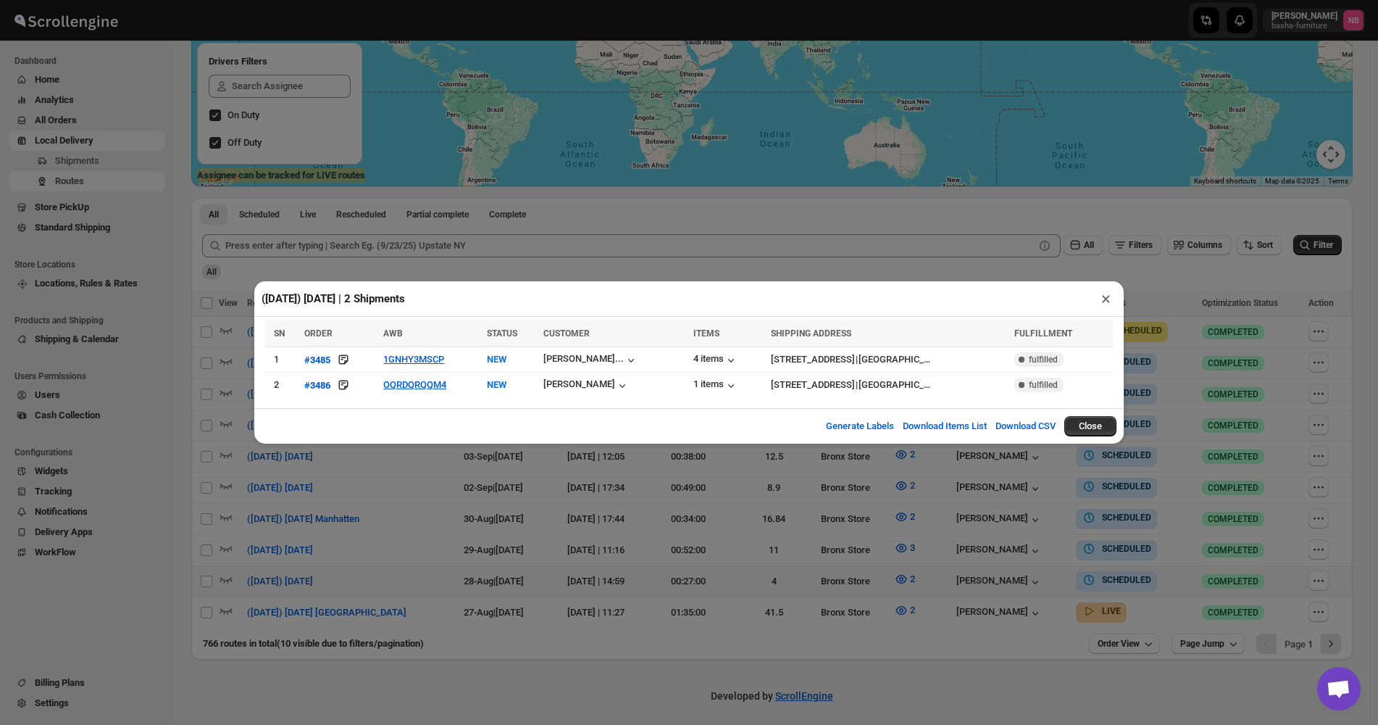
click at [364, 534] on div "([DATE]) [DATE] | 2 Shipments × SN ORDER AWB STATUS CUSTOMER ITEMS SHIPPING ADD…" at bounding box center [689, 362] width 1378 height 725
